Goal: Transaction & Acquisition: Purchase product/service

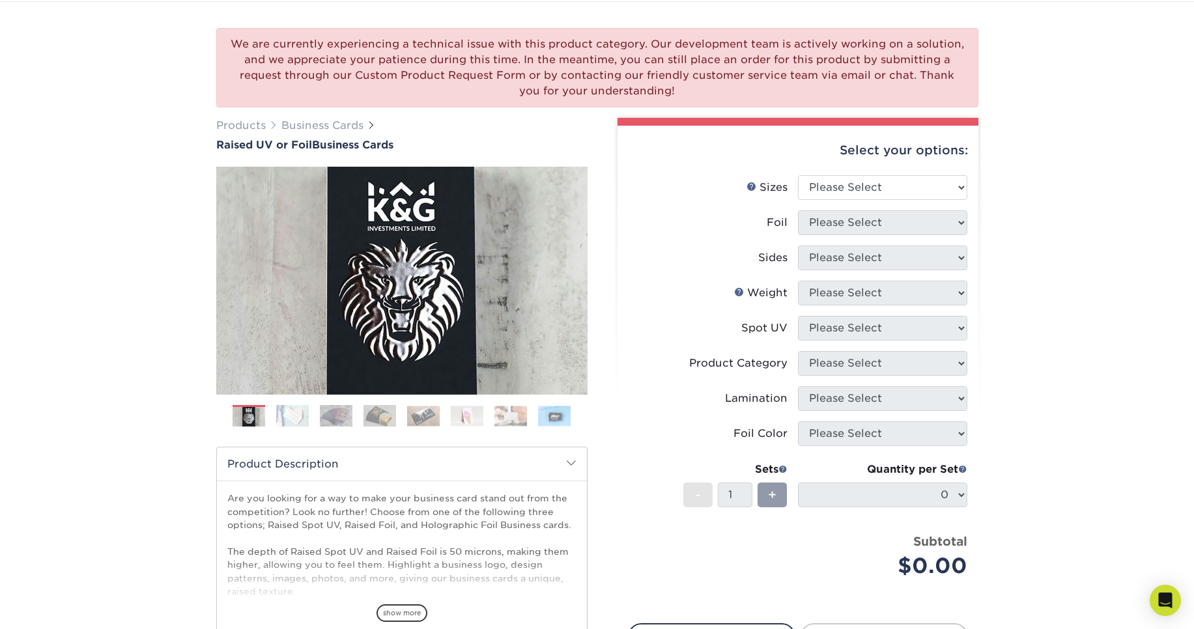
scroll to position [78, 0]
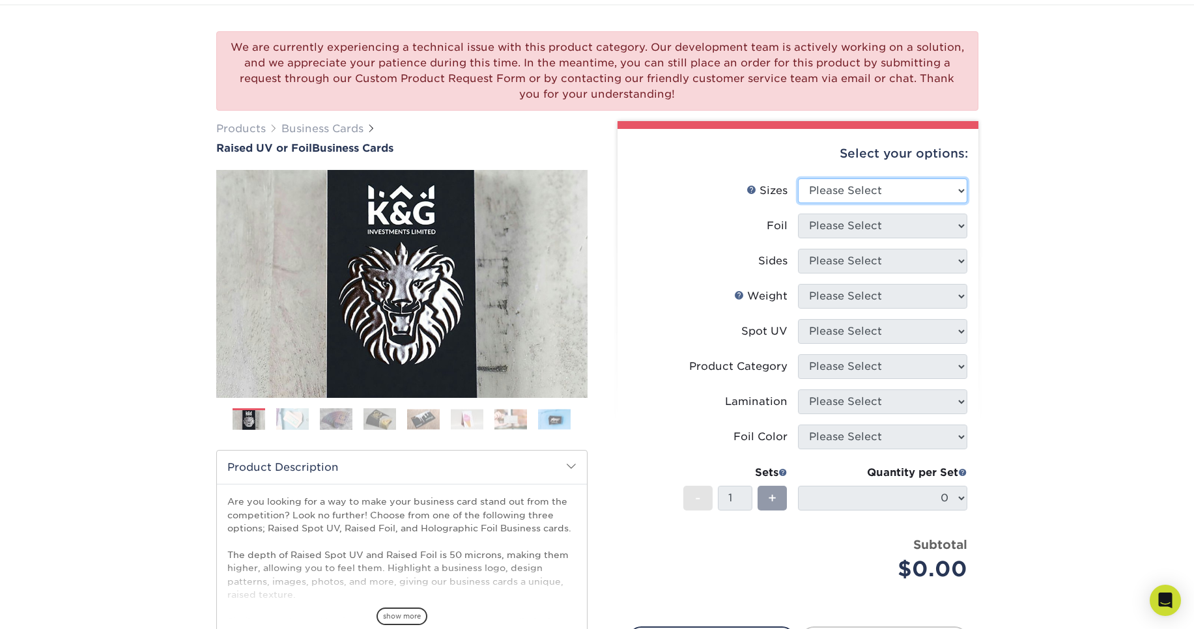
select select "2.00x3.50"
click at [798, 179] on select "Please Select 2" x 3.5" - Standard" at bounding box center [882, 191] width 169 height 25
select select "1"
click at [798, 214] on select "Please Select No Yes" at bounding box center [882, 226] width 169 height 25
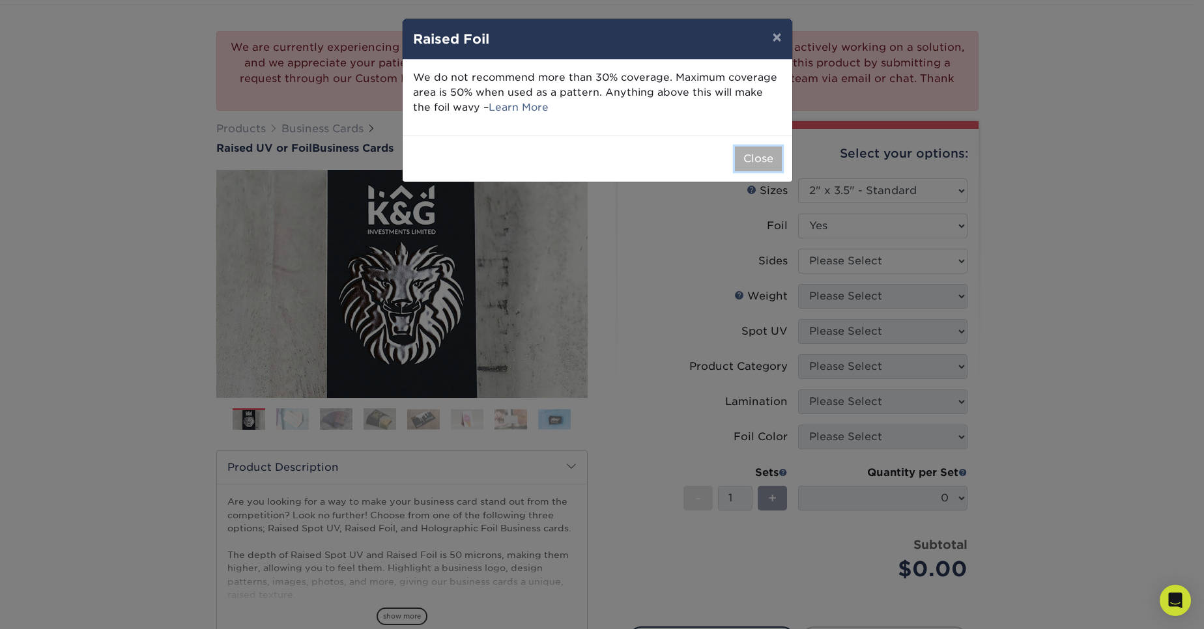
click at [745, 156] on button "Close" at bounding box center [758, 159] width 47 height 25
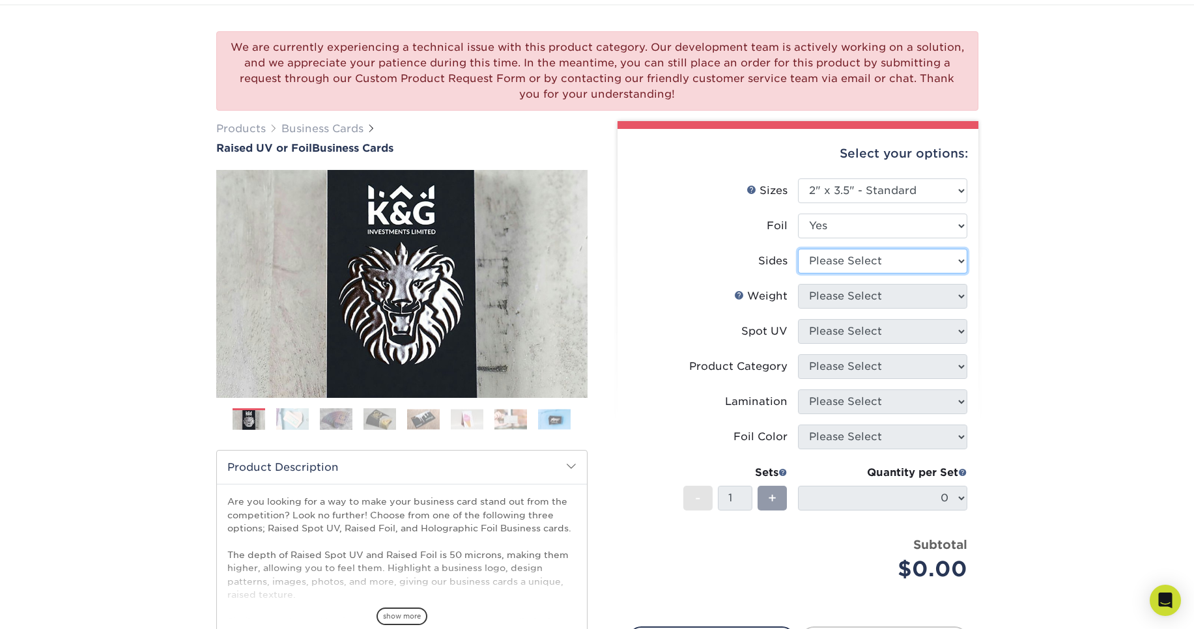
select select "34527644-b4fd-4ffb-9092-1318eefcd9d9"
click at [798, 249] on select "Please Select Print Both Sides - Foil Both Sides Print Both Sides - Foil Front …" at bounding box center [882, 261] width 169 height 25
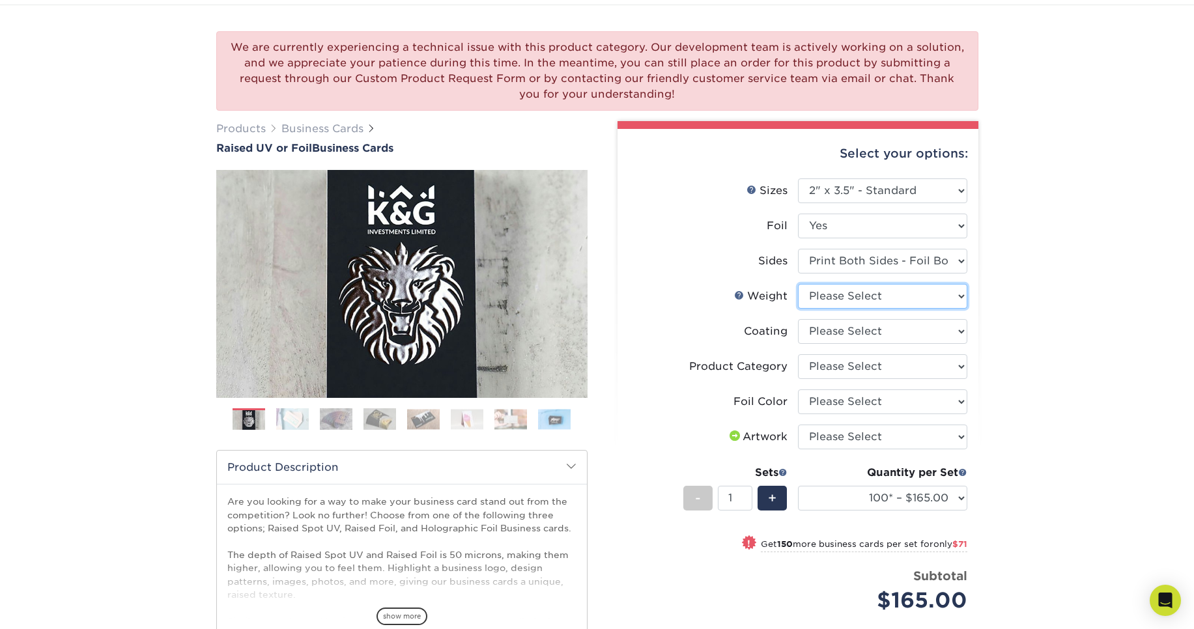
select select "16PT"
click at [798, 284] on select "Please Select 16PT" at bounding box center [882, 296] width 169 height 25
select select "3e7618de-abca-4bda-9f97-8b9129e913d8"
click at [798, 319] on select at bounding box center [882, 331] width 169 height 25
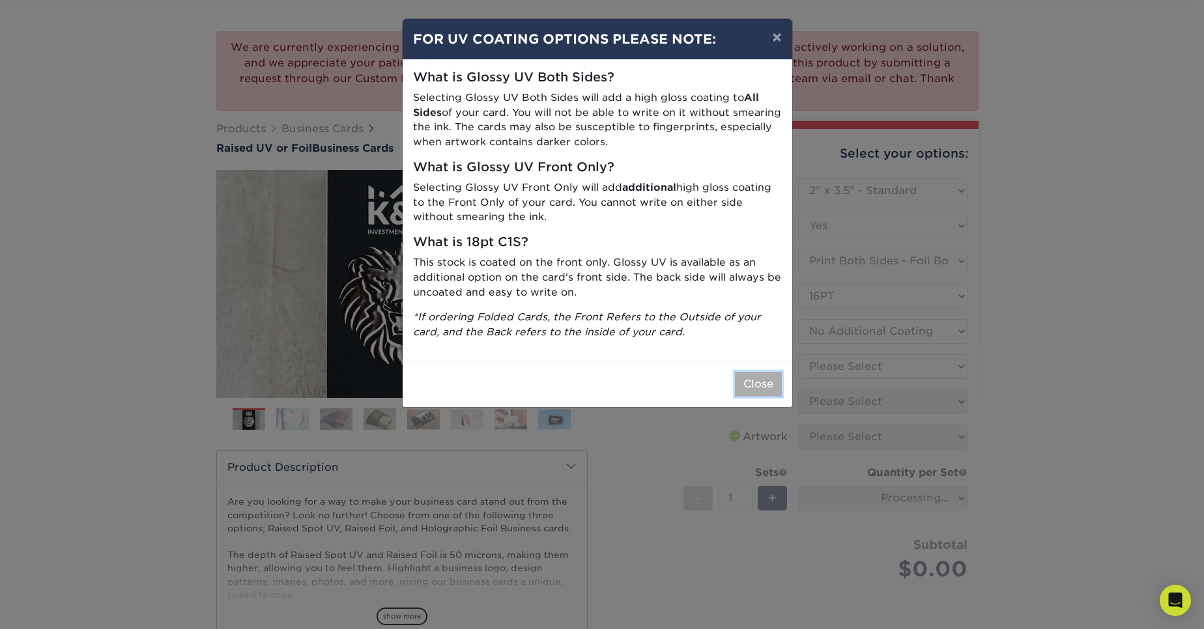
click at [749, 388] on button "Close" at bounding box center [758, 384] width 47 height 25
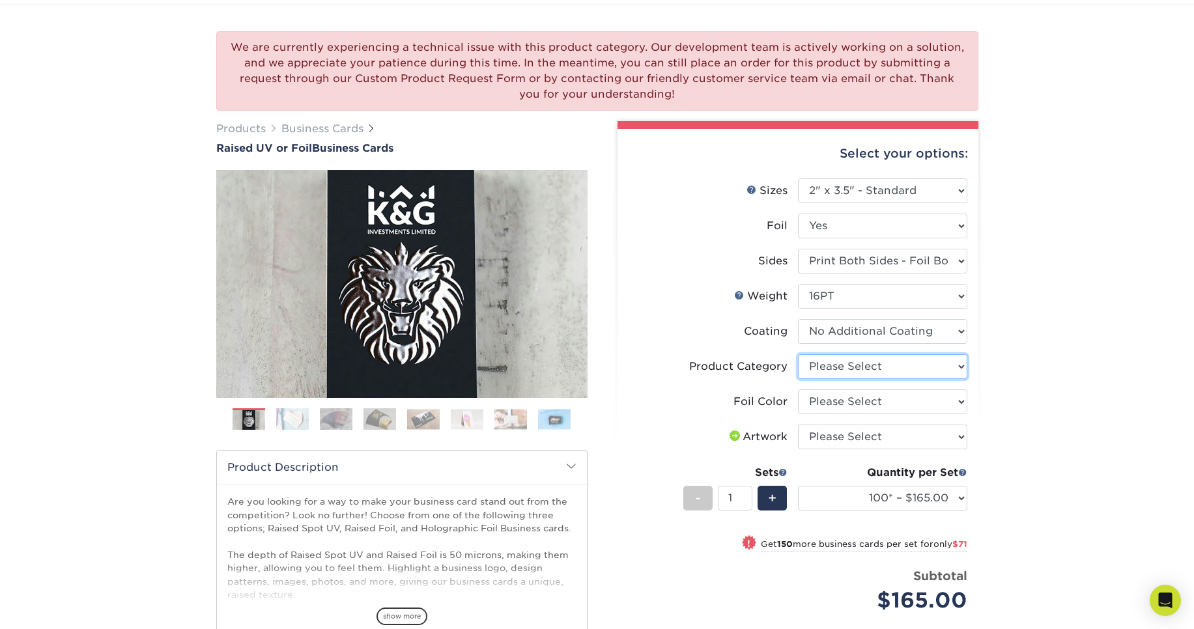
drag, startPoint x: 857, startPoint y: 370, endPoint x: 1071, endPoint y: 194, distance: 276.8
click at [1071, 194] on div "We are currently experiencing a technical issue with this product category. Our…" at bounding box center [597, 420] width 1194 height 831
